Goal: Navigation & Orientation: Find specific page/section

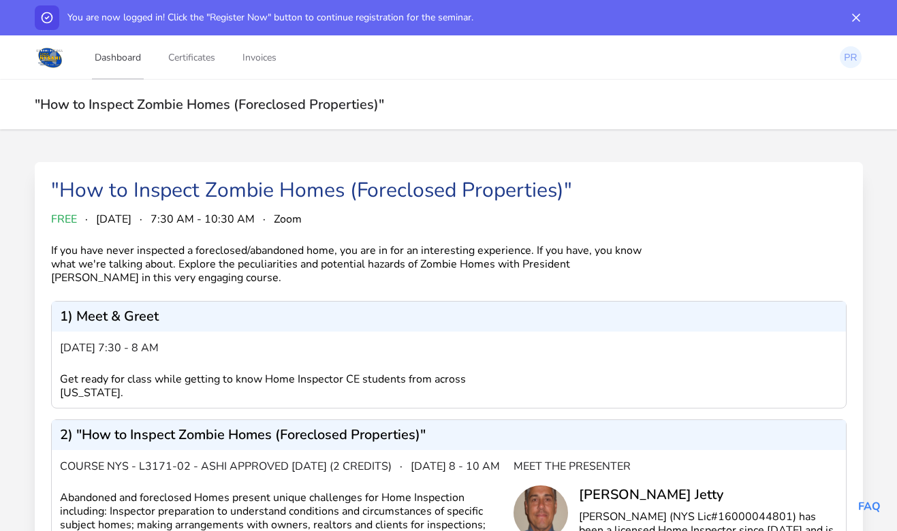
click at [121, 55] on link "Dashboard" at bounding box center [118, 57] width 52 height 45
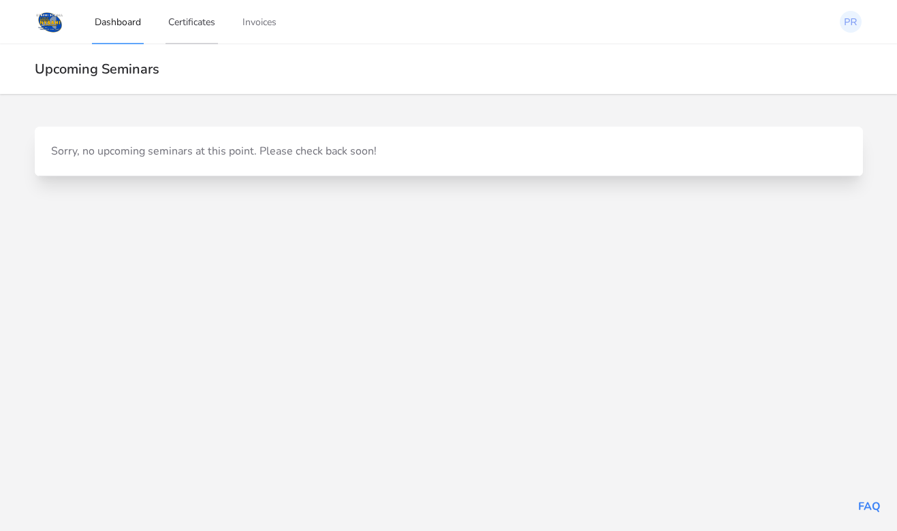
click at [193, 27] on link "Certificates" at bounding box center [192, 21] width 52 height 45
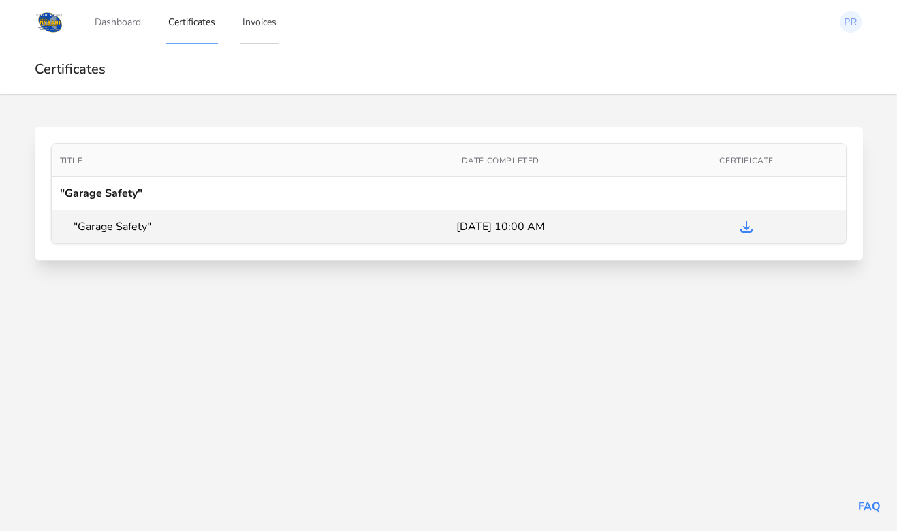
click at [257, 25] on link "Invoices" at bounding box center [260, 21] width 40 height 45
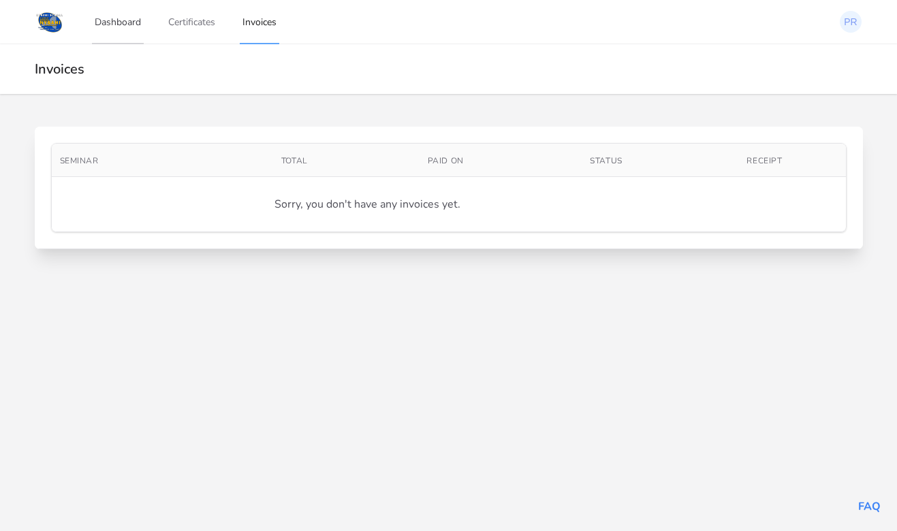
click at [125, 22] on link "Dashboard" at bounding box center [118, 21] width 52 height 45
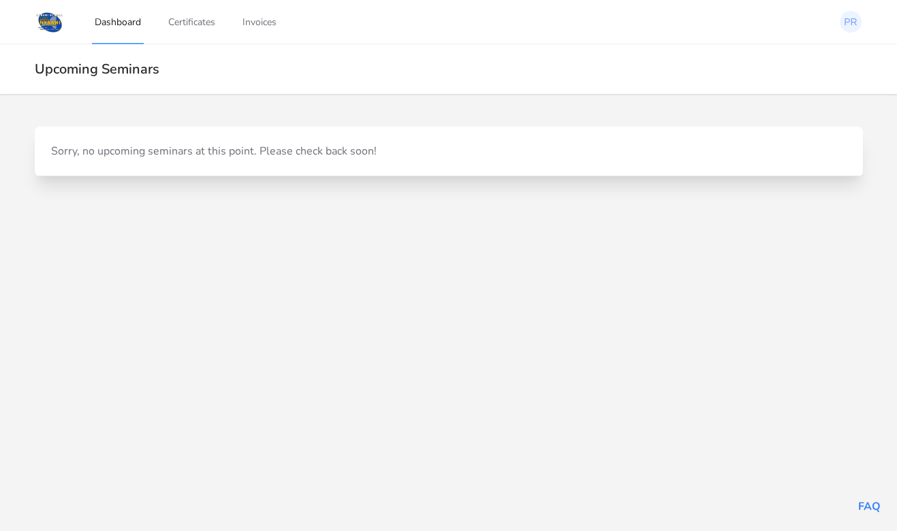
click at [46, 25] on img at bounding box center [50, 22] width 31 height 25
click at [53, 25] on img at bounding box center [50, 22] width 31 height 25
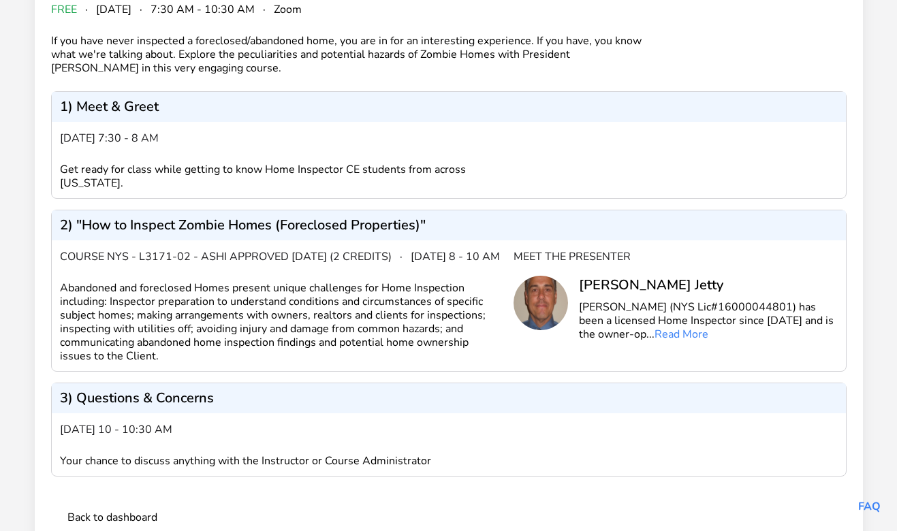
scroll to position [235, 0]
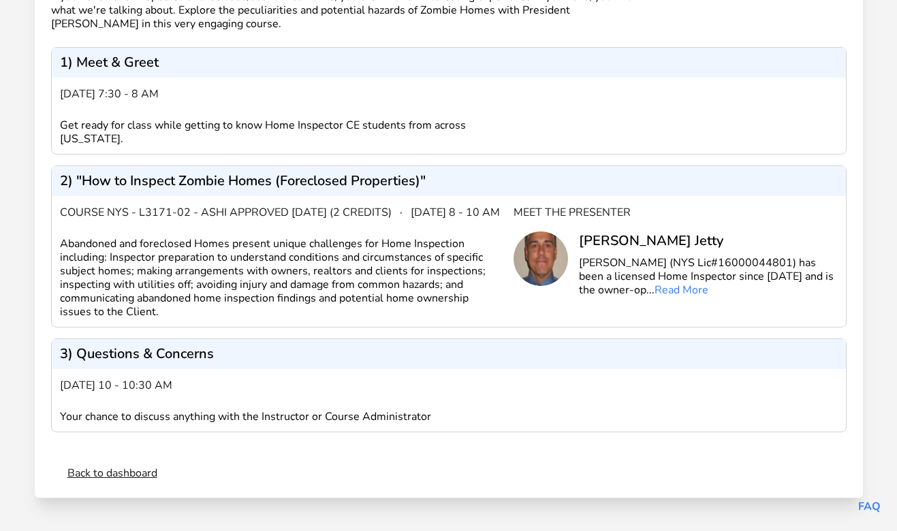
click at [144, 470] on link "Back to dashboard" at bounding box center [112, 473] width 90 height 16
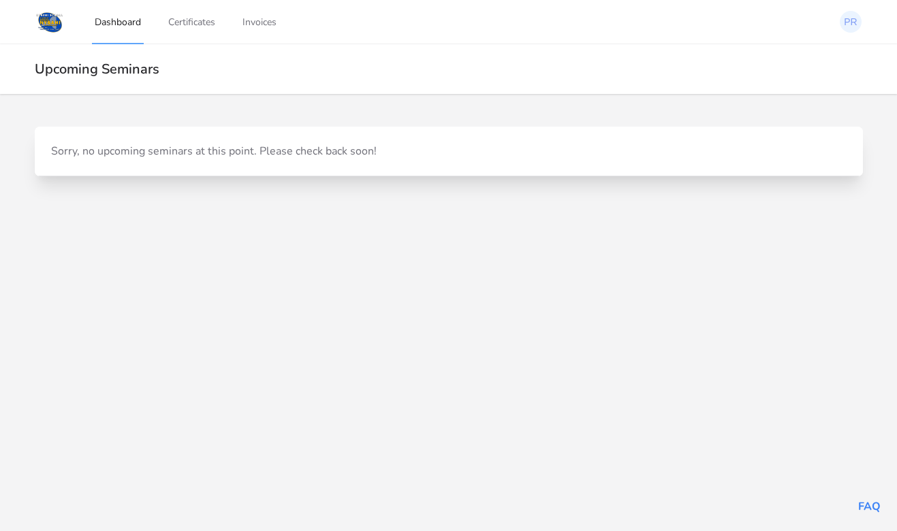
click at [49, 26] on img at bounding box center [50, 22] width 31 height 25
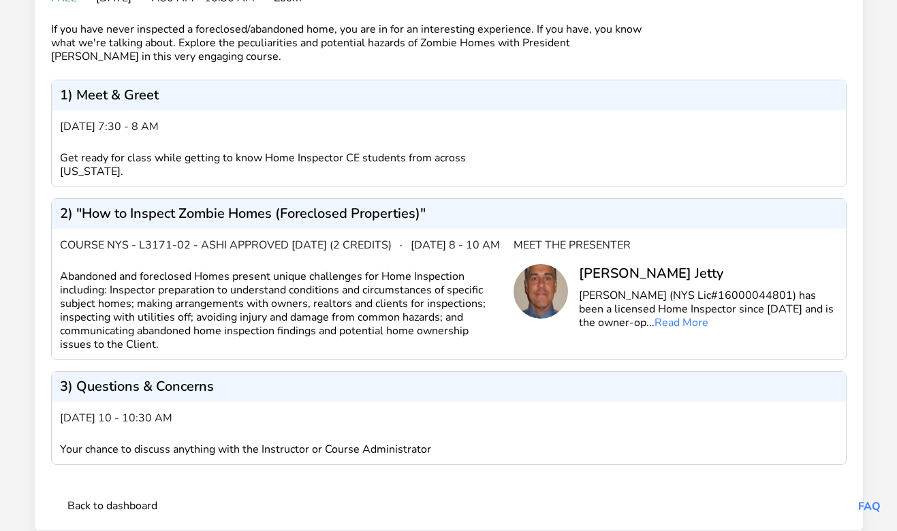
scroll to position [235, 0]
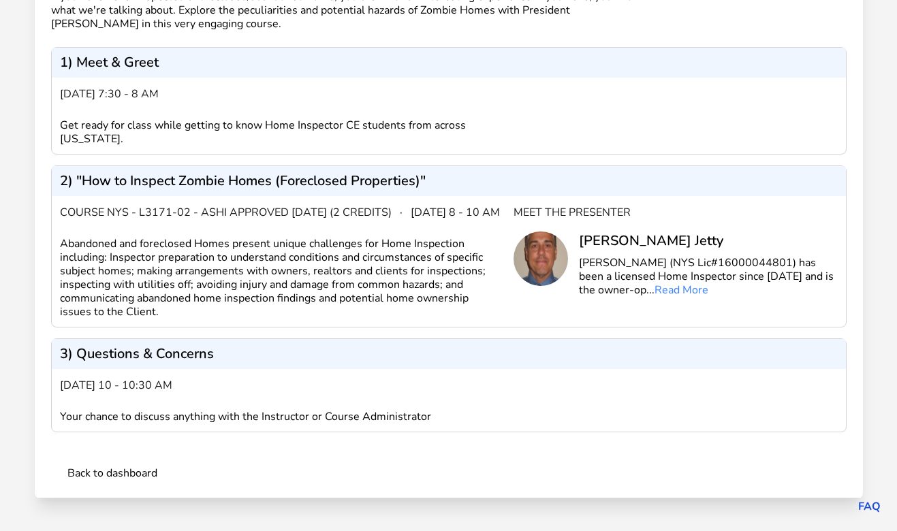
click at [865, 504] on link "FAQ" at bounding box center [869, 506] width 22 height 15
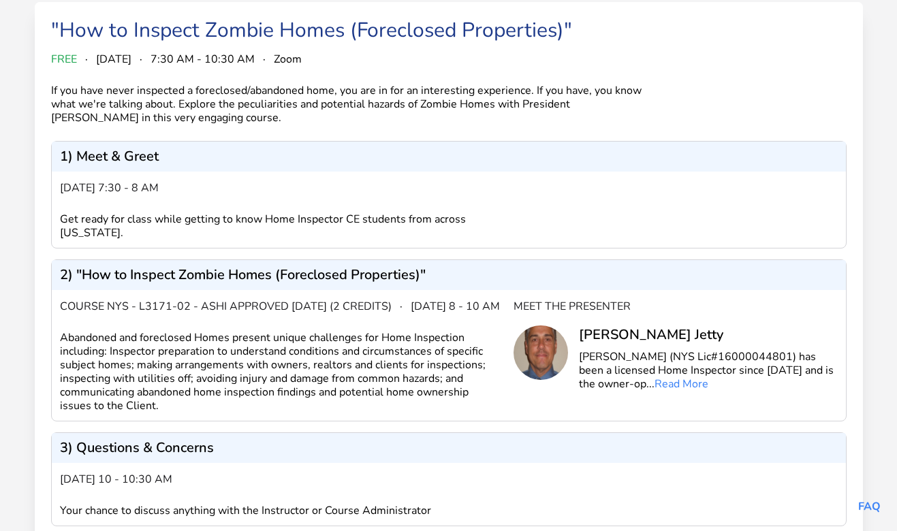
scroll to position [0, 0]
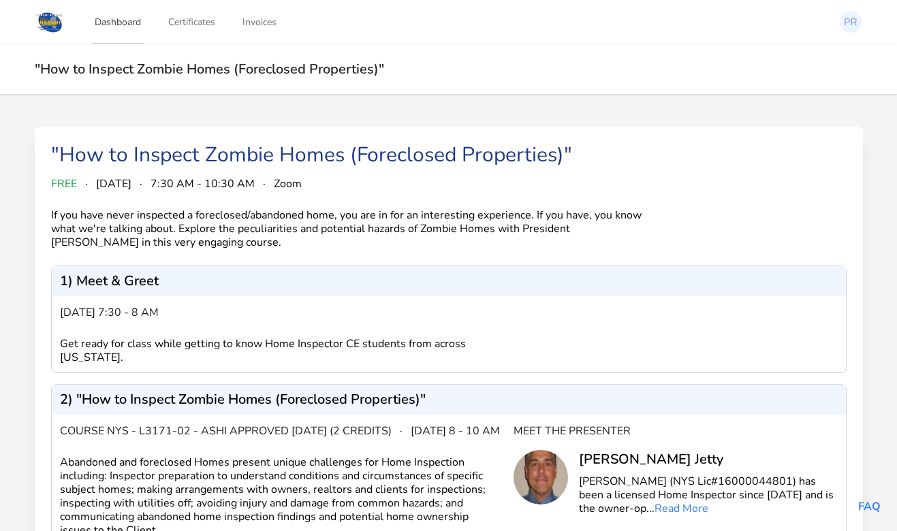
click at [121, 25] on link "Dashboard" at bounding box center [118, 21] width 52 height 45
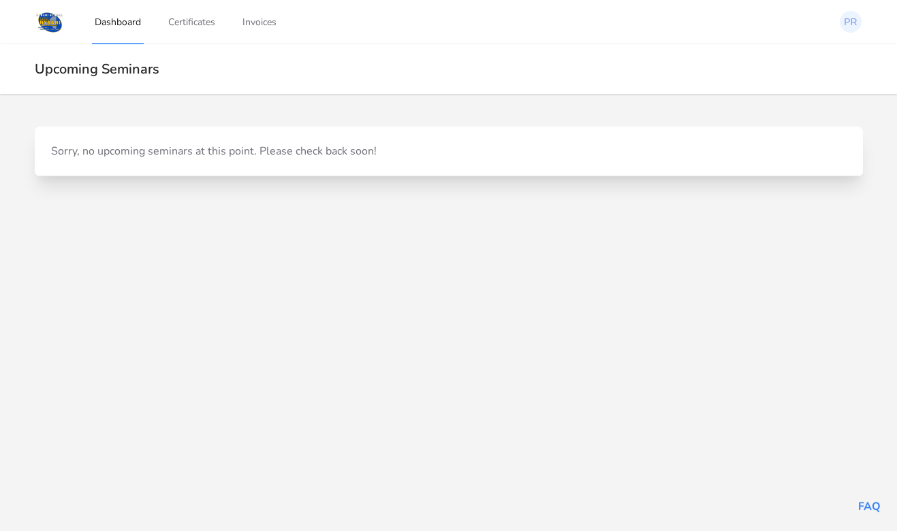
click at [273, 152] on div "Sorry, no upcoming seminars at this point. Please check back soon!" at bounding box center [449, 151] width 796 height 16
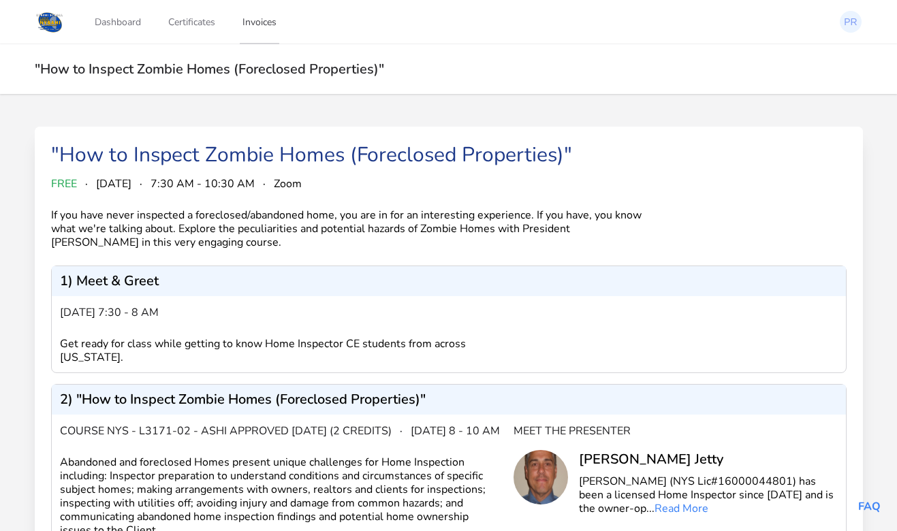
click at [272, 19] on link "Invoices" at bounding box center [260, 21] width 40 height 45
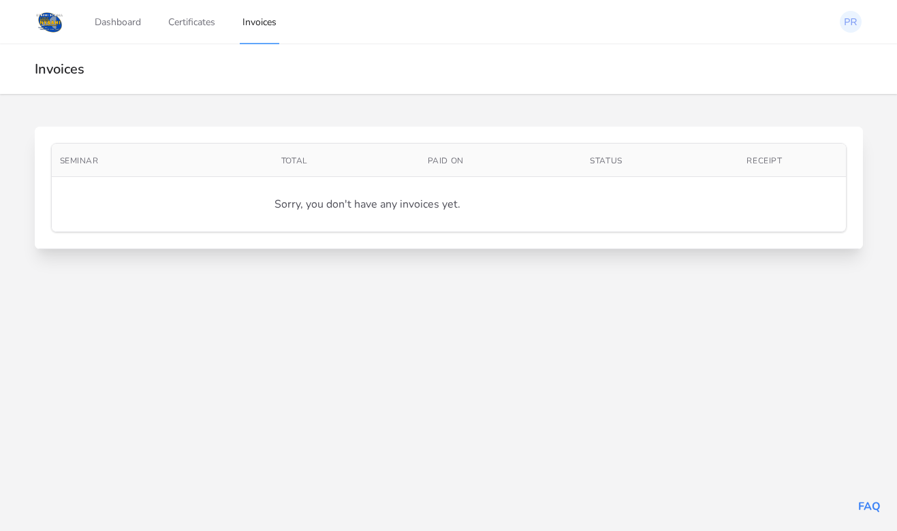
click at [200, 20] on link "Certificates" at bounding box center [192, 21] width 52 height 45
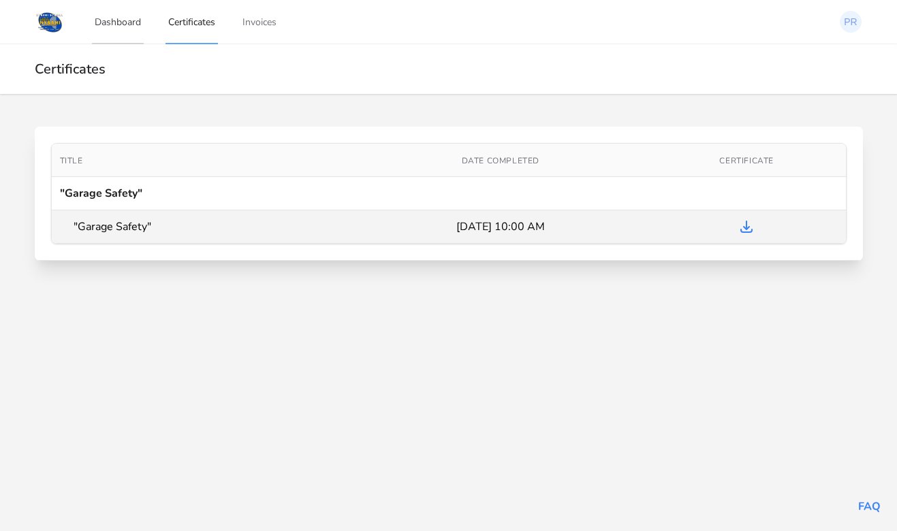
click at [122, 24] on link "Dashboard" at bounding box center [118, 21] width 52 height 45
